Goal: Task Accomplishment & Management: Use online tool/utility

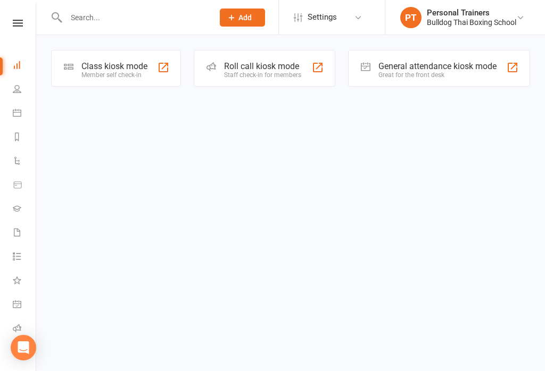
click at [107, 71] on div "Member self check-in" at bounding box center [114, 74] width 66 height 7
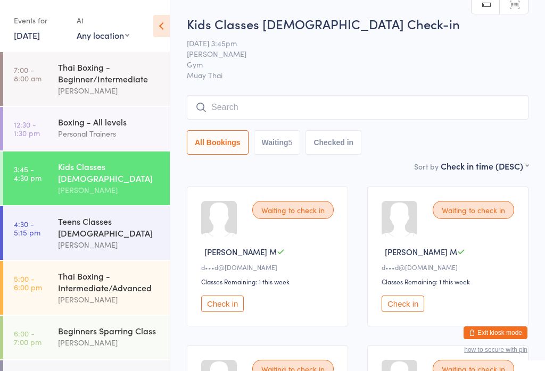
click at [386, 110] on input "search" at bounding box center [358, 107] width 342 height 24
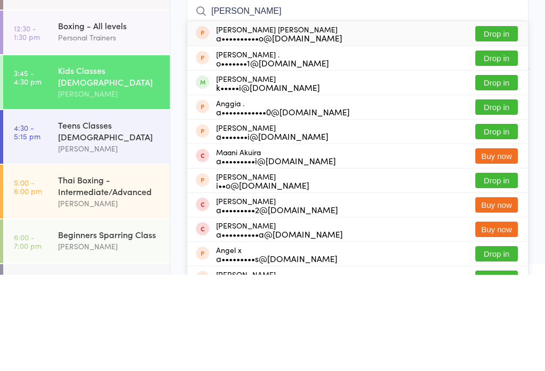
type input "[PERSON_NAME]"
click at [503, 122] on button "Drop in" at bounding box center [496, 129] width 43 height 15
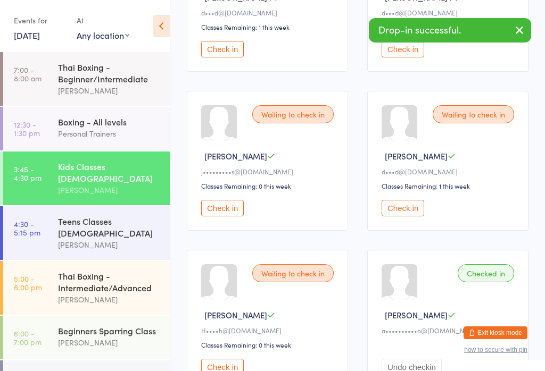
scroll to position [262, 0]
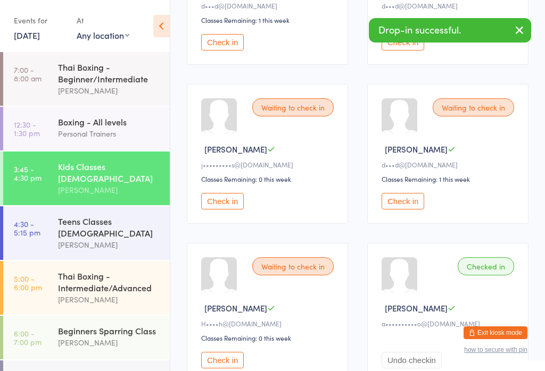
click at [499, 276] on div "Checked in" at bounding box center [486, 267] width 56 height 18
click at [498, 276] on div "Checked in" at bounding box center [486, 267] width 56 height 18
click at [492, 274] on div "Checked in" at bounding box center [486, 267] width 56 height 18
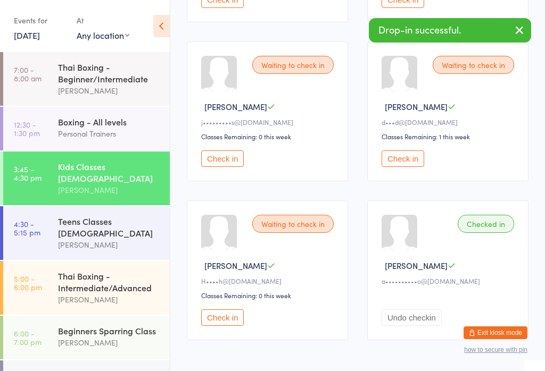
scroll to position [344, 0]
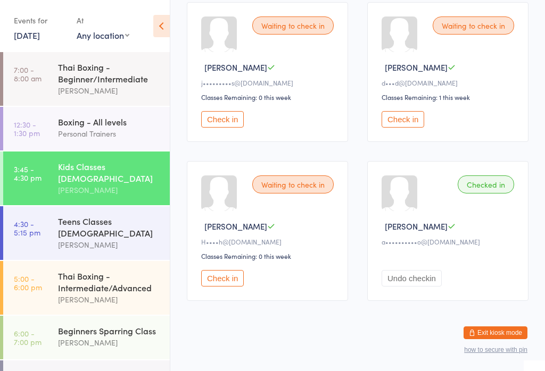
click at [428, 287] on button "Undo checkin" at bounding box center [412, 278] width 60 height 16
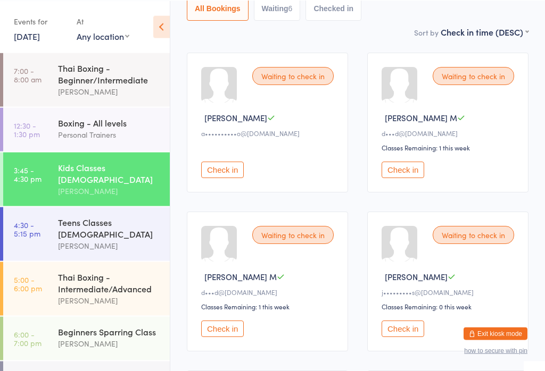
scroll to position [0, 0]
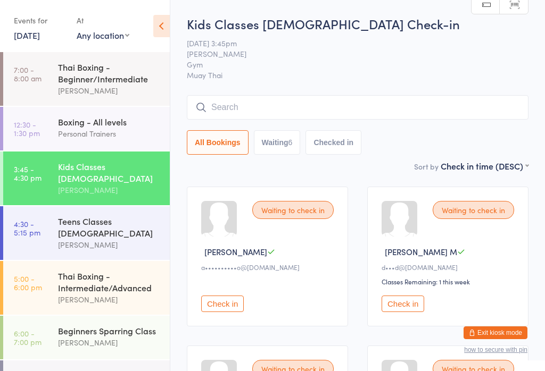
click at [392, 107] on input "search" at bounding box center [358, 107] width 342 height 24
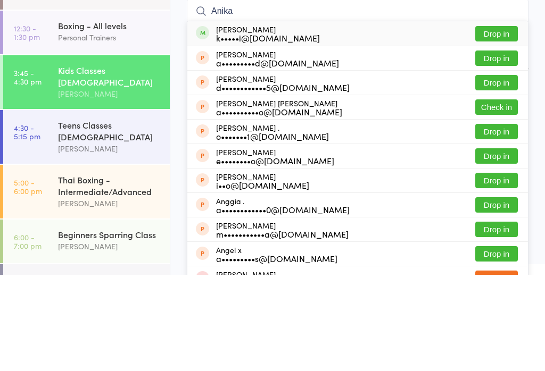
type input "Anika"
click at [510, 122] on button "Drop in" at bounding box center [496, 129] width 43 height 15
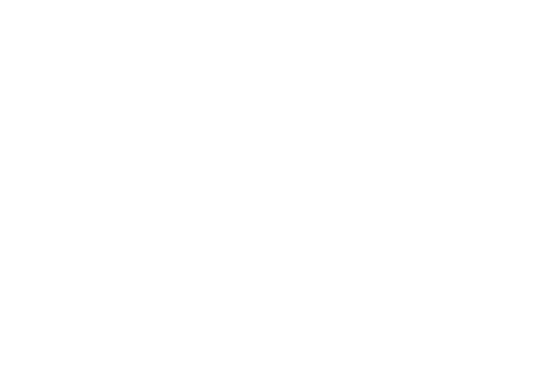
scroll to position [523, 0]
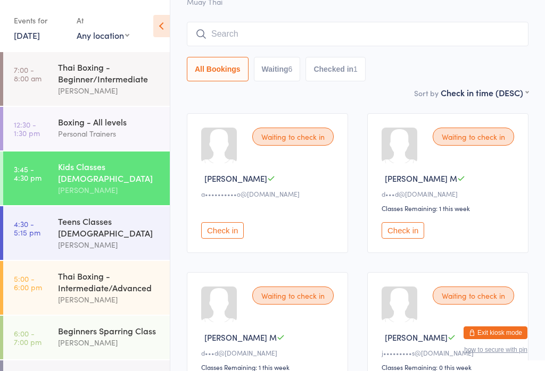
scroll to position [0, 0]
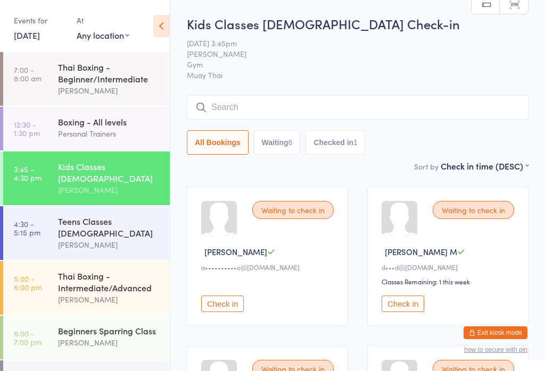
click at [262, 106] on input "search" at bounding box center [358, 107] width 342 height 24
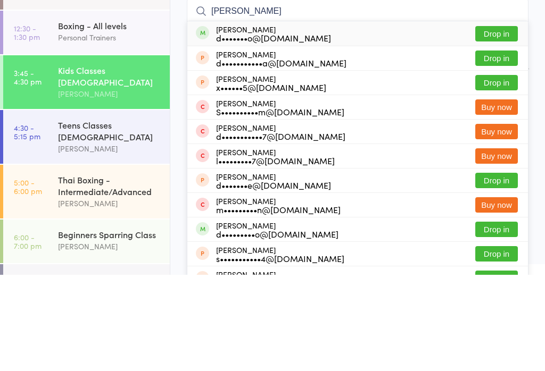
type input "[PERSON_NAME]"
click at [501, 122] on button "Drop in" at bounding box center [496, 129] width 43 height 15
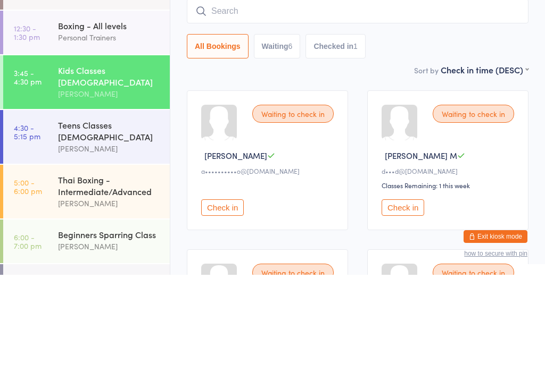
scroll to position [96, 0]
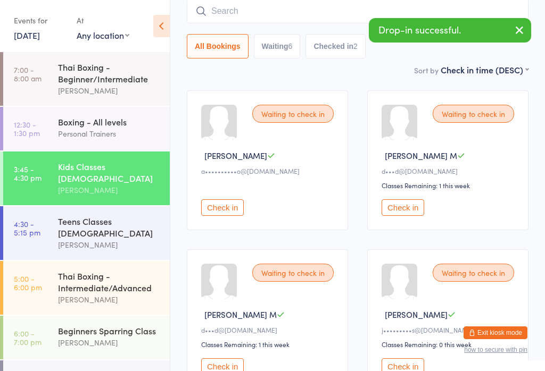
click at [229, 15] on input "search" at bounding box center [358, 11] width 342 height 24
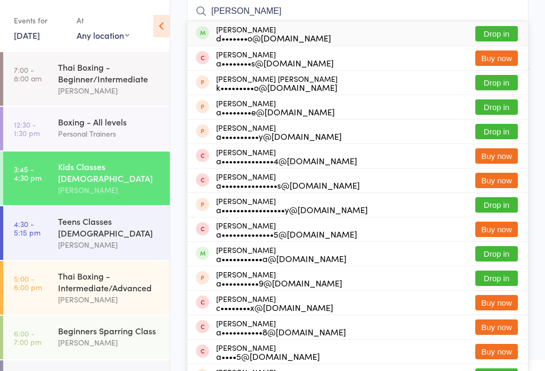
type input "[PERSON_NAME]"
click at [301, 40] on div "d•••••••o@[DOMAIN_NAME]" at bounding box center [273, 38] width 115 height 9
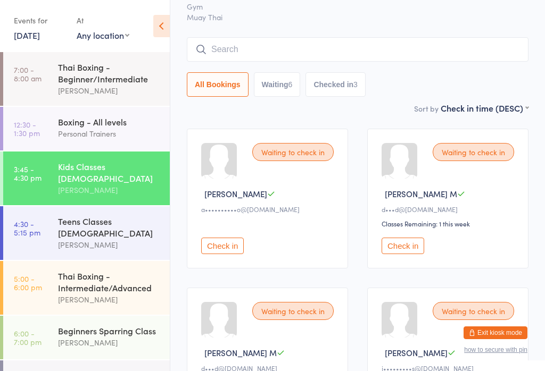
scroll to position [57, 0]
click at [411, 247] on button "Check in" at bounding box center [403, 246] width 43 height 16
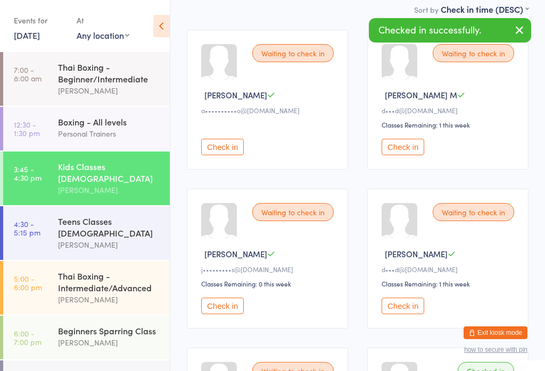
scroll to position [166, 0]
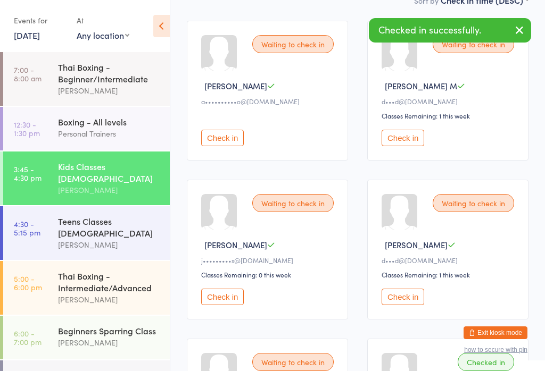
click at [229, 305] on button "Check in" at bounding box center [222, 297] width 43 height 16
click at [415, 140] on button "Check in" at bounding box center [403, 138] width 43 height 16
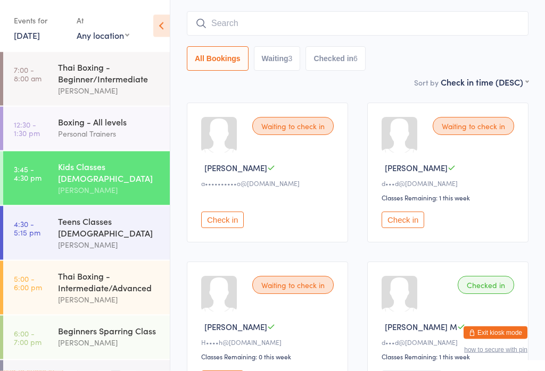
scroll to position [84, 0]
click at [424, 220] on button "Check in" at bounding box center [403, 220] width 43 height 16
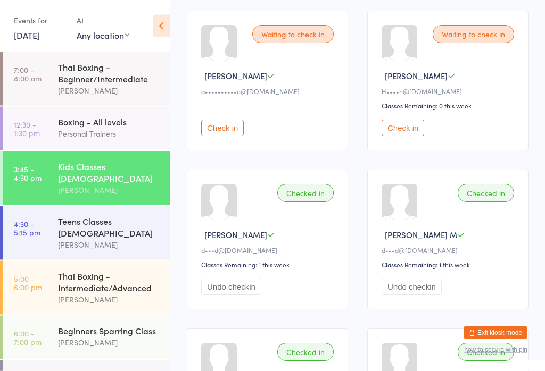
scroll to position [173, 0]
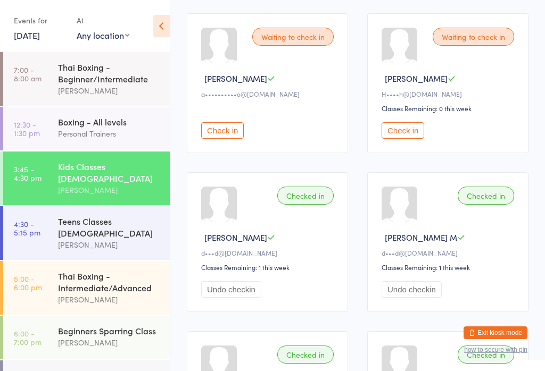
click at [84, 216] on div "Teens Classes [DEMOGRAPHIC_DATA]" at bounding box center [109, 227] width 103 height 23
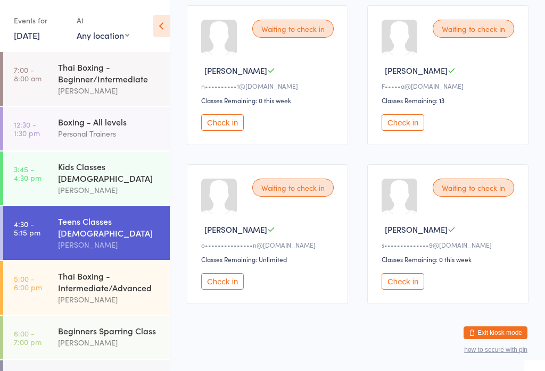
scroll to position [23, 0]
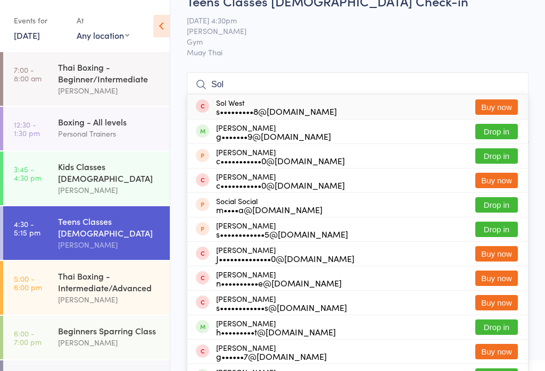
type input "Sol"
click at [497, 130] on button "Drop in" at bounding box center [496, 131] width 43 height 15
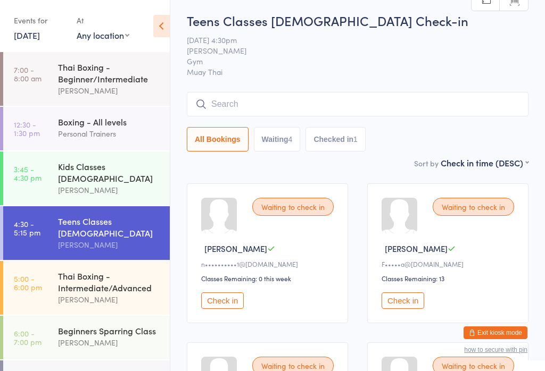
scroll to position [0, 0]
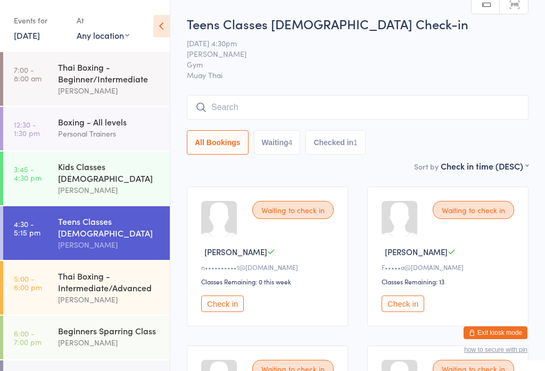
click at [358, 104] on input "search" at bounding box center [358, 107] width 342 height 24
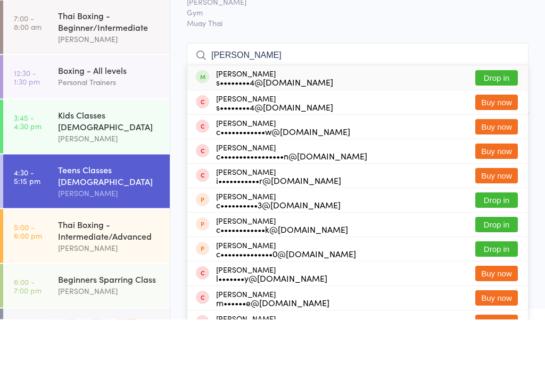
type input "[PERSON_NAME]"
click at [464, 59] on span "Gym" at bounding box center [349, 64] width 325 height 11
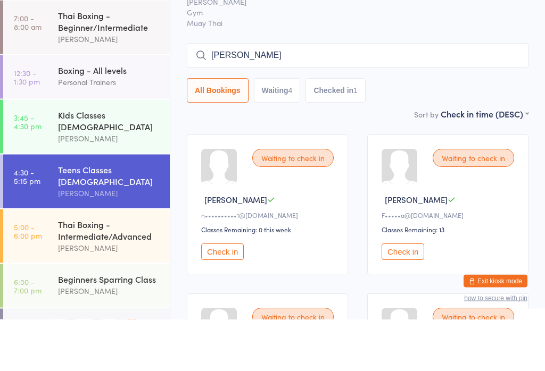
scroll to position [52, 0]
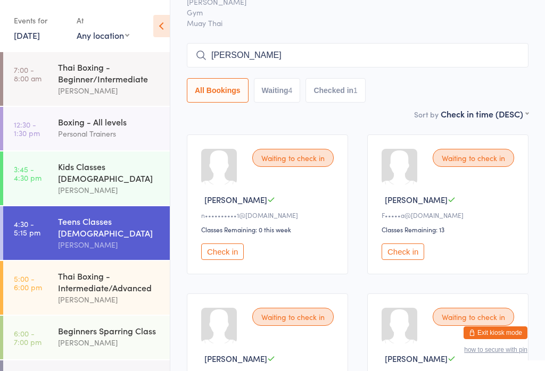
click at [134, 189] on div "Kids Classes [DEMOGRAPHIC_DATA] [PERSON_NAME]" at bounding box center [114, 179] width 112 height 54
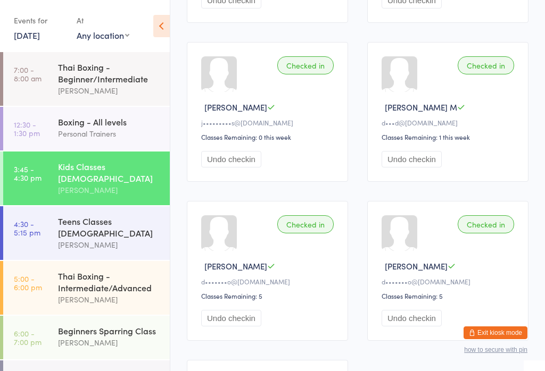
scroll to position [462, 0]
click at [128, 239] on div "[PERSON_NAME]" at bounding box center [109, 245] width 103 height 12
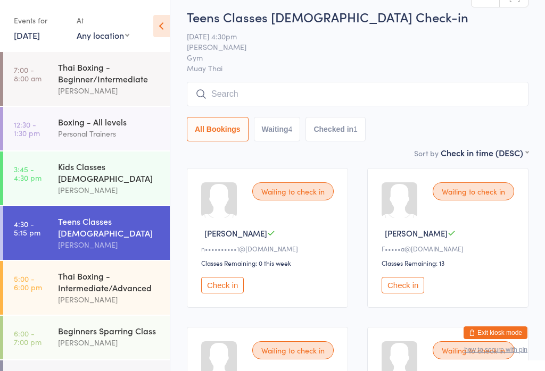
scroll to position [28, 0]
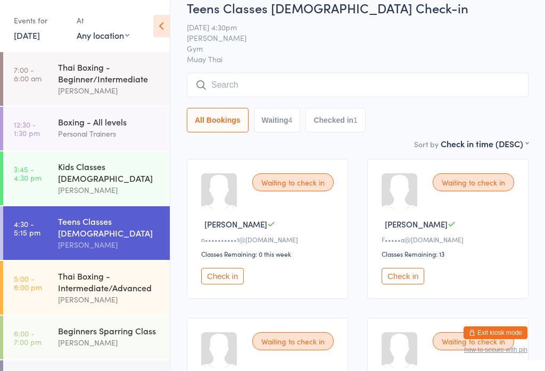
click at [410, 268] on div "Waiting to check in [PERSON_NAME]•••••a@[DOMAIN_NAME] Classes Remaining: 13 Che…" at bounding box center [447, 229] width 161 height 140
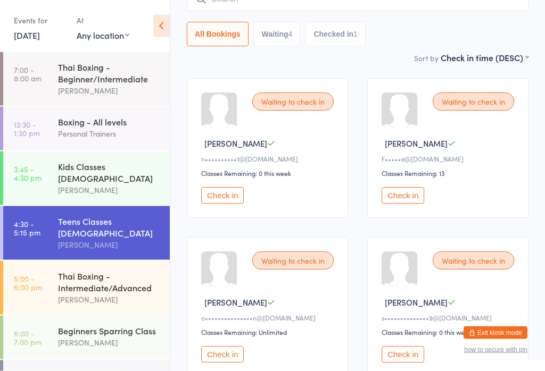
scroll to position [97, 0]
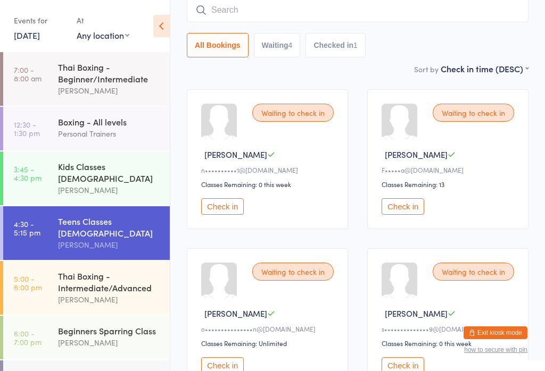
click at [410, 207] on button "Check in" at bounding box center [403, 206] width 43 height 16
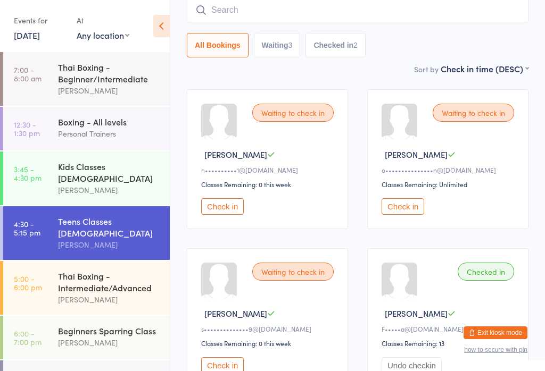
click at [358, 21] on input "search" at bounding box center [358, 10] width 342 height 24
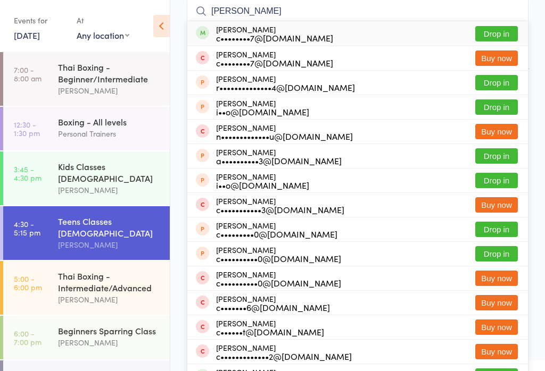
type input "[PERSON_NAME]"
click at [511, 31] on button "Drop in" at bounding box center [496, 33] width 43 height 15
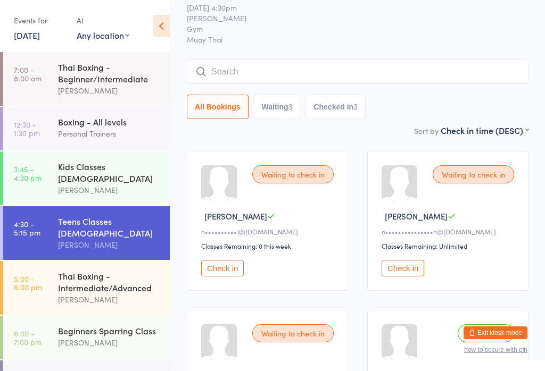
scroll to position [0, 0]
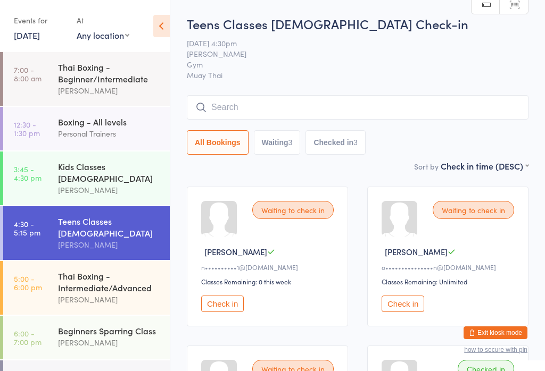
click at [435, 110] on input "search" at bounding box center [358, 107] width 342 height 24
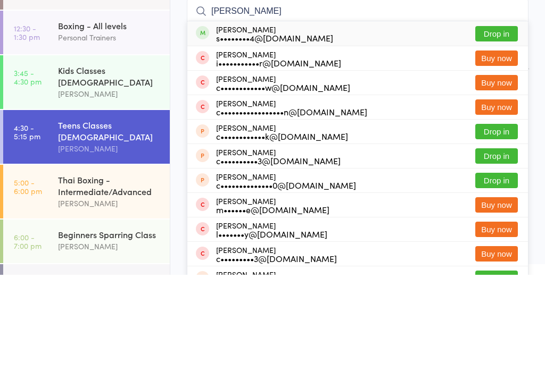
type input "[PERSON_NAME]"
click at [500, 122] on button "Drop in" at bounding box center [496, 129] width 43 height 15
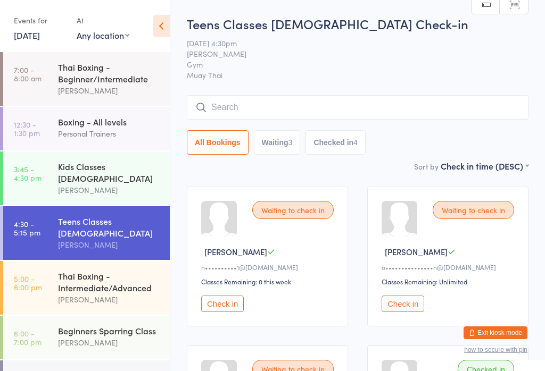
click at [469, 119] on input "search" at bounding box center [358, 107] width 342 height 24
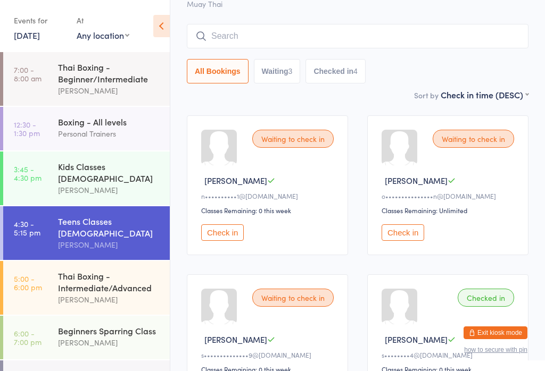
scroll to position [96, 0]
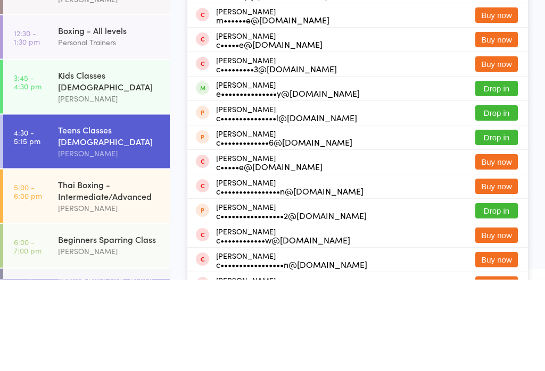
type input "[PERSON_NAME]"
click at [502, 173] on button "Drop in" at bounding box center [496, 180] width 43 height 15
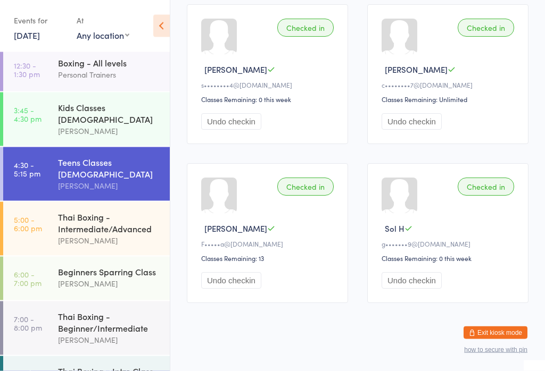
scroll to position [59, 0]
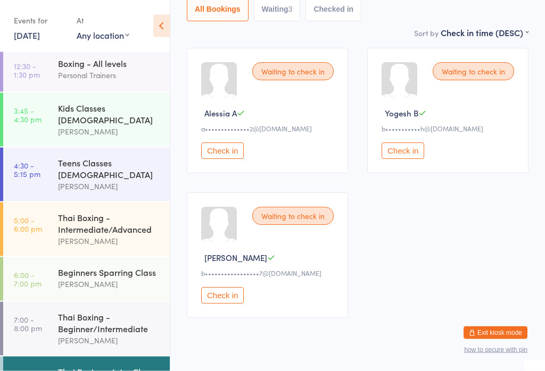
scroll to position [141, 0]
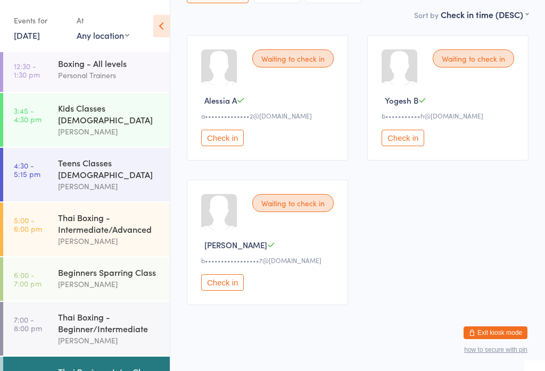
click at [93, 212] on div "Thai Boxing - Intermediate/Advanced" at bounding box center [109, 223] width 103 height 23
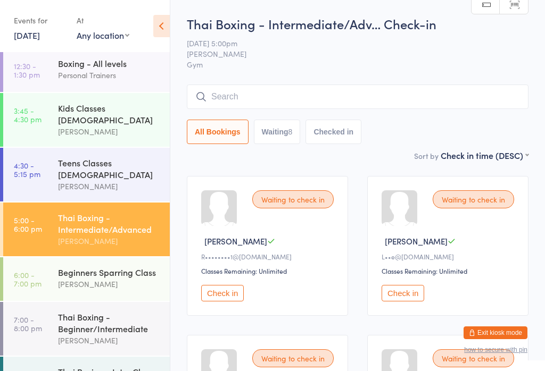
click at [368, 93] on input "search" at bounding box center [358, 97] width 342 height 24
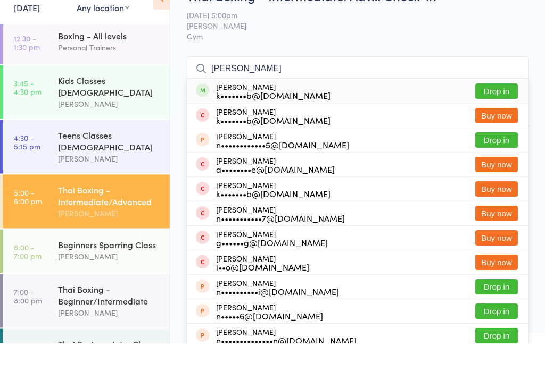
type input "[PERSON_NAME]"
click at [501, 112] on button "Drop in" at bounding box center [496, 119] width 43 height 15
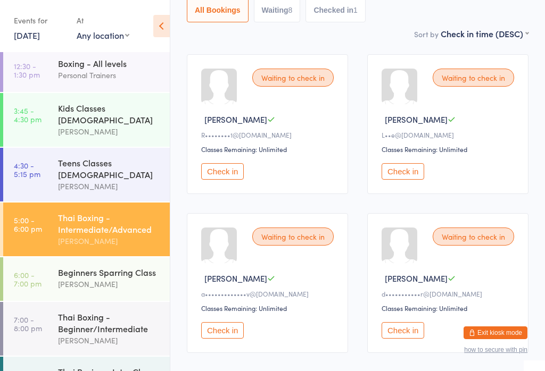
scroll to position [126, 0]
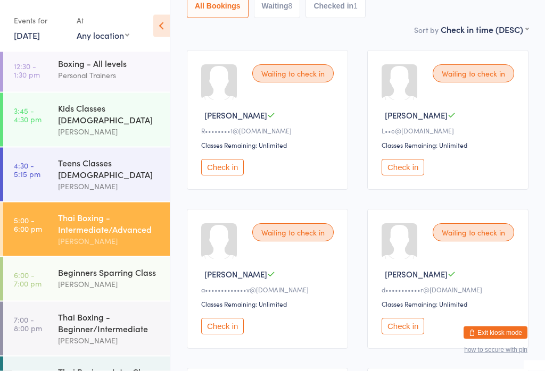
click at [93, 157] on div "Teens Classes [DEMOGRAPHIC_DATA]" at bounding box center [109, 168] width 103 height 23
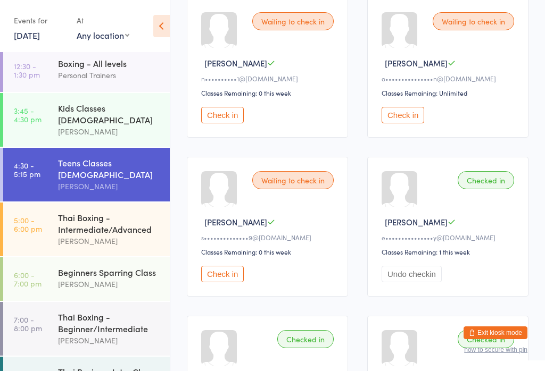
scroll to position [188, 0]
click at [76, 212] on div "Thai Boxing - Intermediate/Advanced" at bounding box center [109, 223] width 103 height 23
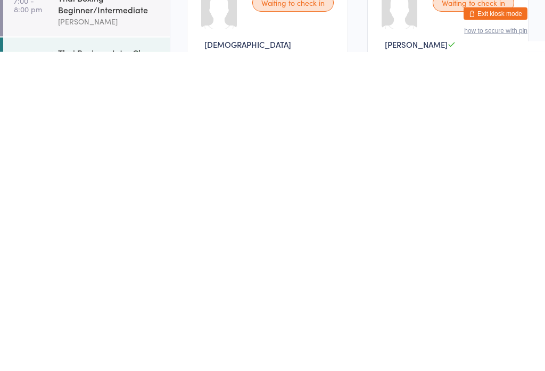
scroll to position [658, 0]
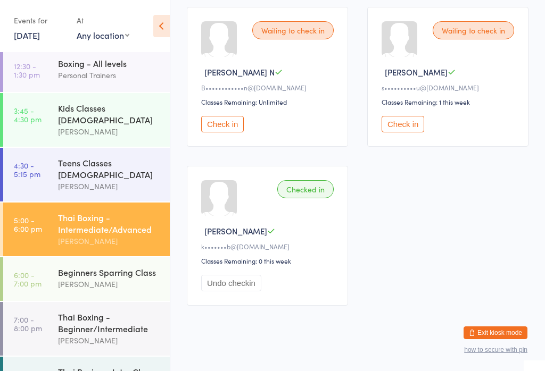
click at [94, 180] on div "[PERSON_NAME]" at bounding box center [109, 186] width 103 height 12
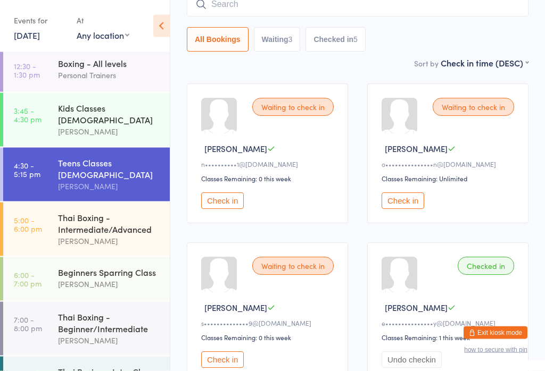
scroll to position [103, 0]
click at [405, 204] on button "Check in" at bounding box center [403, 201] width 43 height 16
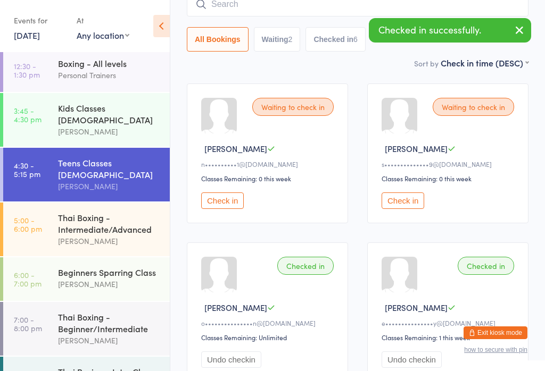
click at [403, 209] on button "Check in" at bounding box center [403, 201] width 43 height 16
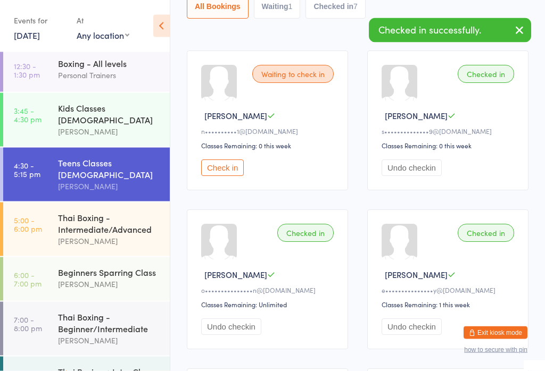
scroll to position [136, 0]
click at [430, 172] on button "Undo checkin" at bounding box center [412, 168] width 60 height 16
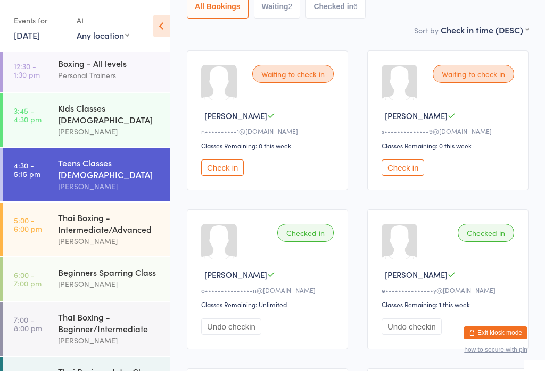
click at [82, 212] on div "Thai Boxing - Intermediate/Advanced" at bounding box center [109, 223] width 103 height 23
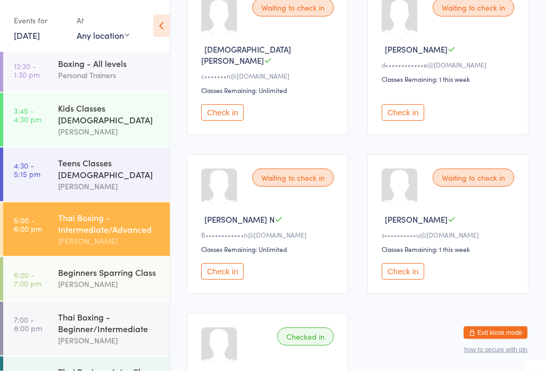
scroll to position [510, 0]
click at [225, 280] on button "Check in" at bounding box center [222, 271] width 43 height 16
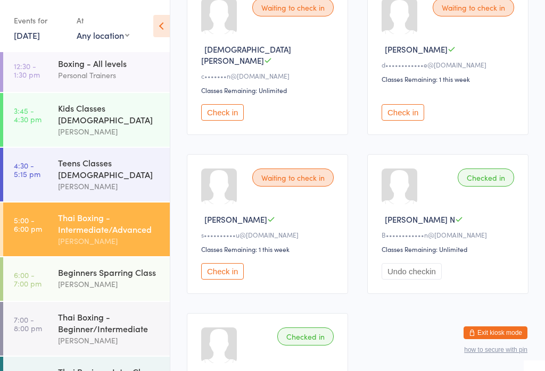
click at [228, 277] on button "Check in" at bounding box center [222, 271] width 43 height 16
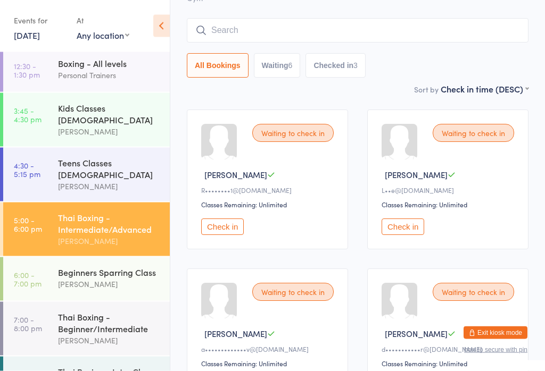
scroll to position [0, 0]
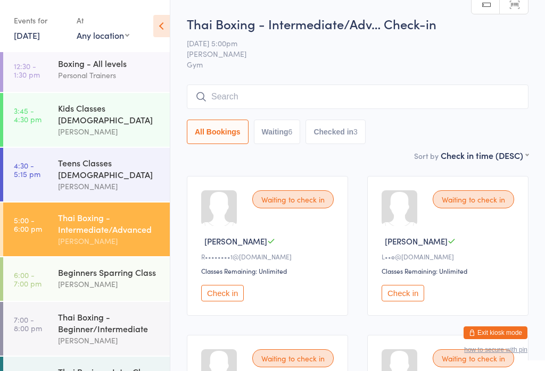
click at [318, 92] on input "search" at bounding box center [358, 97] width 342 height 24
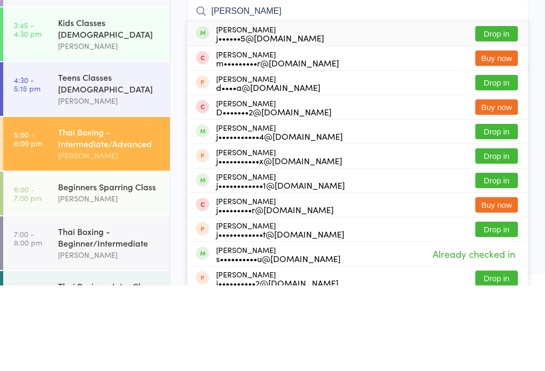
type input "[PERSON_NAME]"
click at [508, 112] on button "Drop in" at bounding box center [496, 119] width 43 height 15
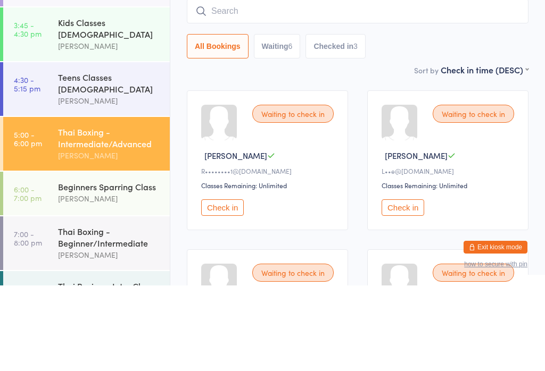
scroll to position [86, 0]
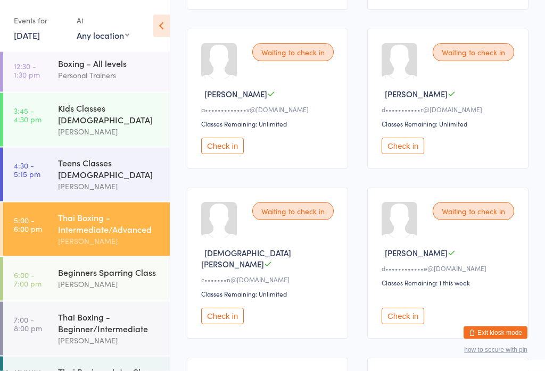
click at [230, 318] on button "Check in" at bounding box center [222, 317] width 43 height 16
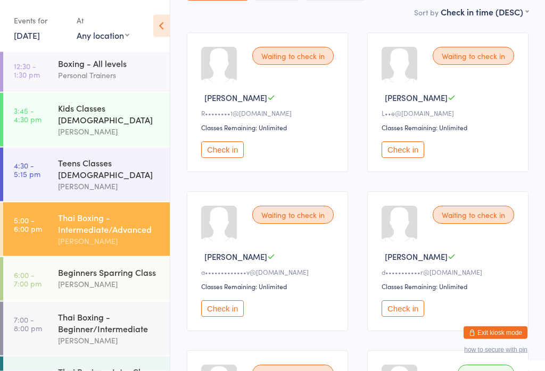
scroll to position [0, 0]
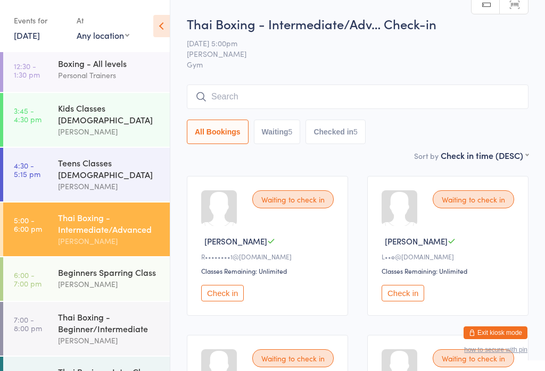
click at [407, 293] on button "Check in" at bounding box center [403, 293] width 43 height 16
click at [253, 96] on input "search" at bounding box center [358, 97] width 342 height 24
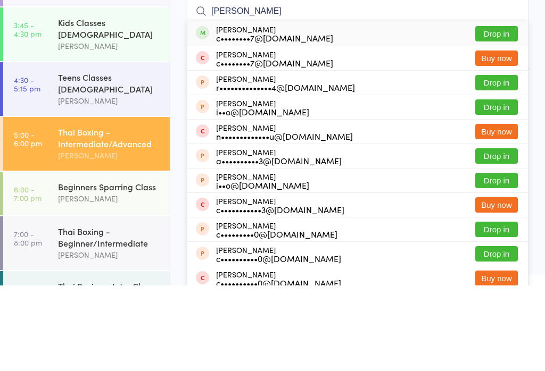
type input "[PERSON_NAME]"
click at [487, 112] on button "Drop in" at bounding box center [496, 119] width 43 height 15
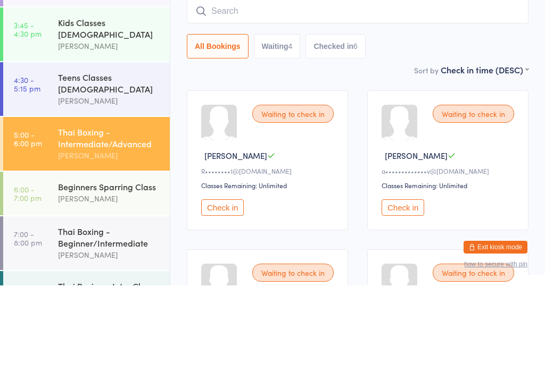
scroll to position [86, 0]
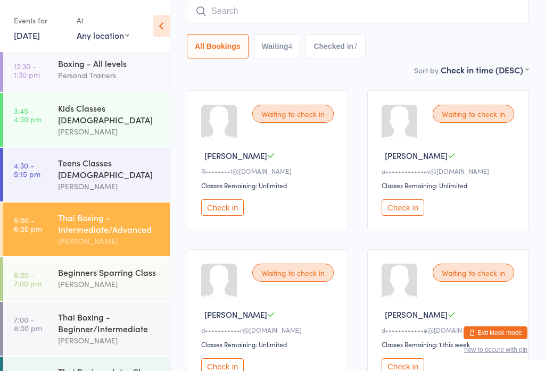
click at [189, 73] on div "Sort by Check in time (DESC) First name (ASC) First name (DESC) Last name (ASC)…" at bounding box center [358, 70] width 342 height 12
click at [114, 267] on div "Beginners Sparring Class" at bounding box center [109, 273] width 103 height 12
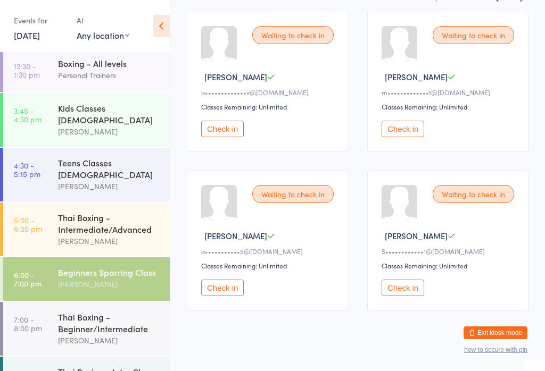
scroll to position [171, 0]
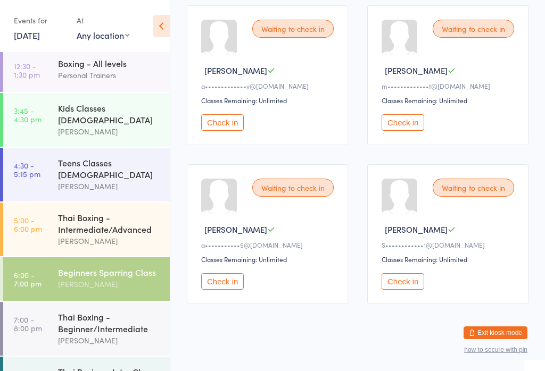
click at [228, 284] on button "Check in" at bounding box center [222, 282] width 43 height 16
click at [209, 290] on button "Check in" at bounding box center [222, 282] width 43 height 16
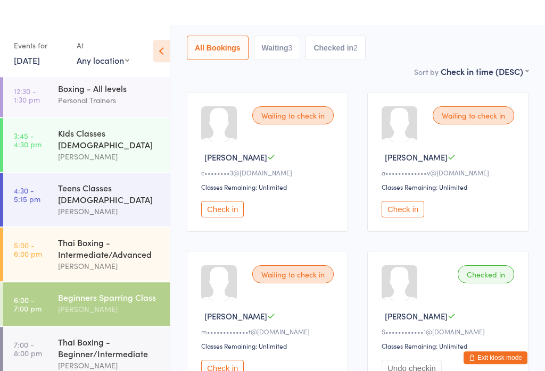
scroll to position [0, 0]
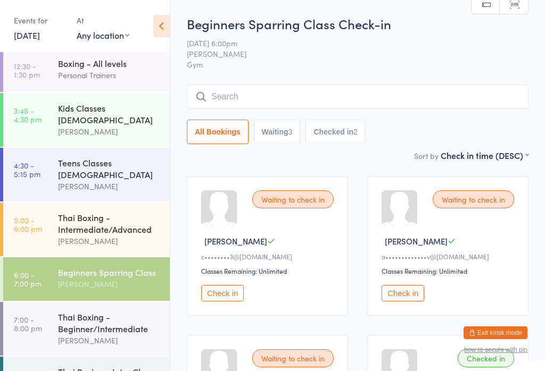
click at [303, 94] on input "search" at bounding box center [358, 97] width 342 height 24
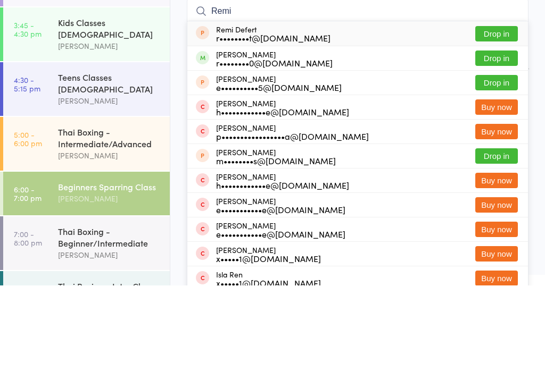
type input "Remi"
click at [507, 136] on button "Drop in" at bounding box center [496, 143] width 43 height 15
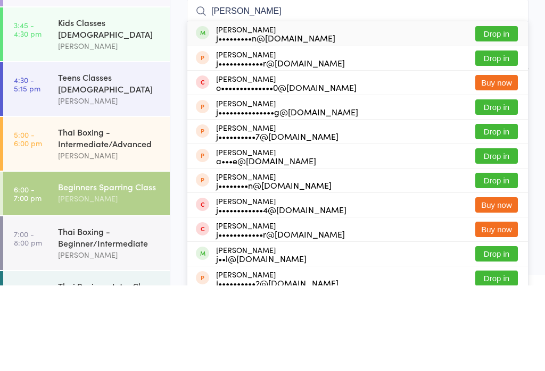
scroll to position [86, 0]
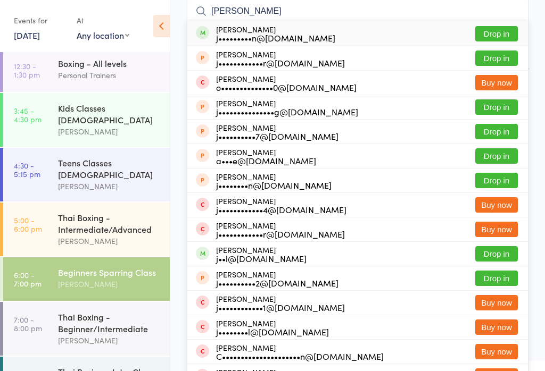
type input "[PERSON_NAME]"
click at [503, 29] on button "Drop in" at bounding box center [496, 33] width 43 height 15
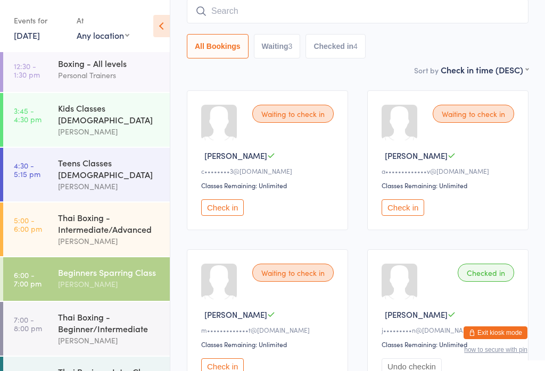
click at [218, 211] on button "Check in" at bounding box center [222, 208] width 43 height 16
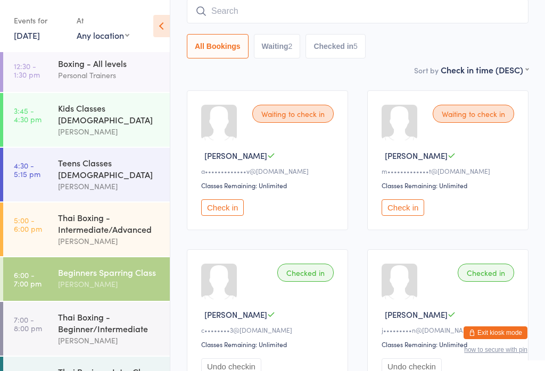
scroll to position [0, 0]
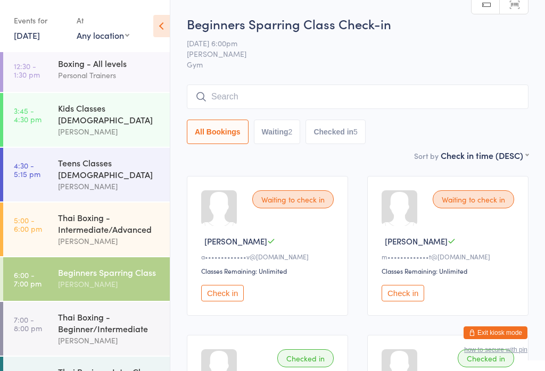
click at [249, 86] on input "search" at bounding box center [358, 97] width 342 height 24
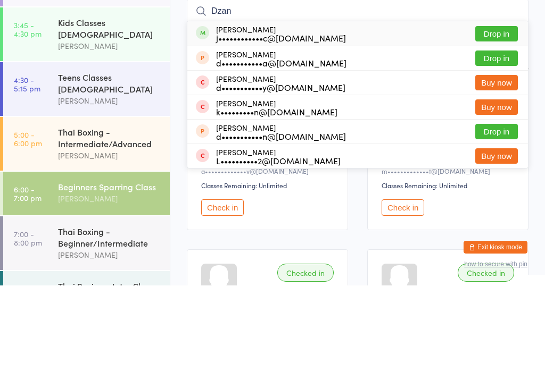
type input "Dzan"
click at [507, 112] on button "Drop in" at bounding box center [496, 119] width 43 height 15
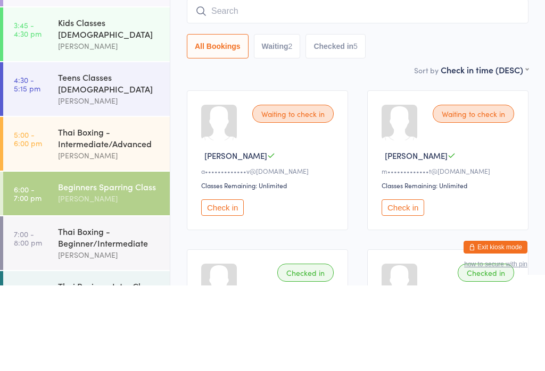
scroll to position [86, 0]
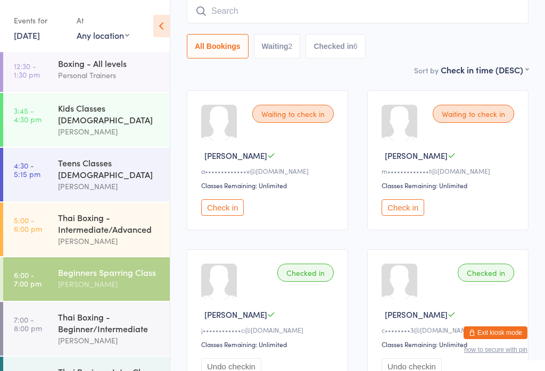
click at [110, 212] on div "Thai Boxing - Intermediate/Advanced" at bounding box center [109, 223] width 103 height 23
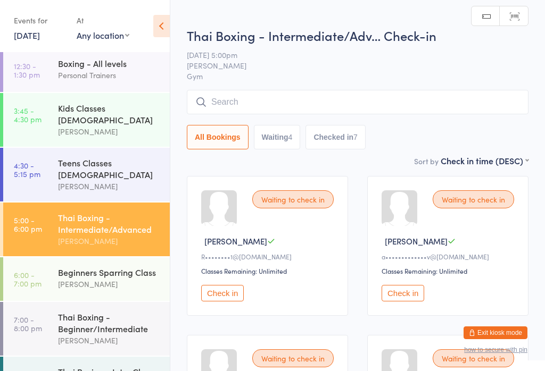
click at [223, 300] on button "Check in" at bounding box center [222, 293] width 43 height 16
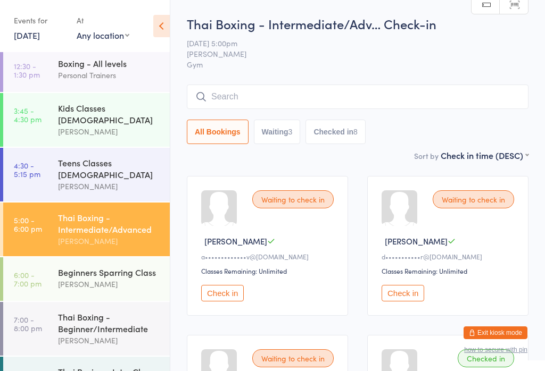
click at [227, 302] on button "Check in" at bounding box center [222, 293] width 43 height 16
click at [41, 271] on time "6:00 - 7:00 pm" at bounding box center [28, 279] width 28 height 17
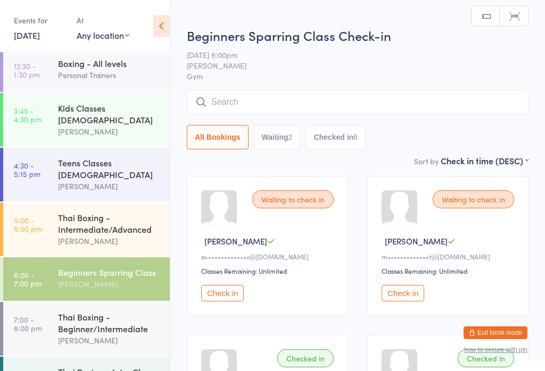
click at [422, 96] on input "search" at bounding box center [358, 102] width 342 height 24
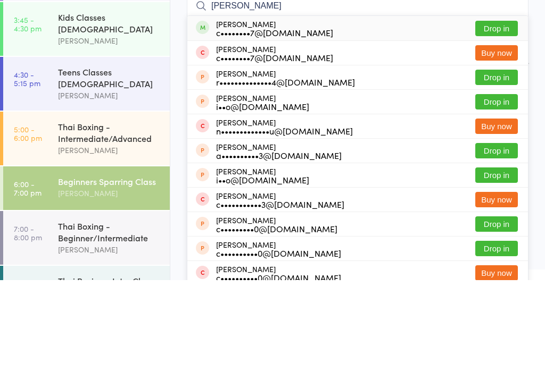
type input "[PERSON_NAME]"
click at [509, 112] on button "Drop in" at bounding box center [496, 119] width 43 height 15
